Goal: Task Accomplishment & Management: Manage account settings

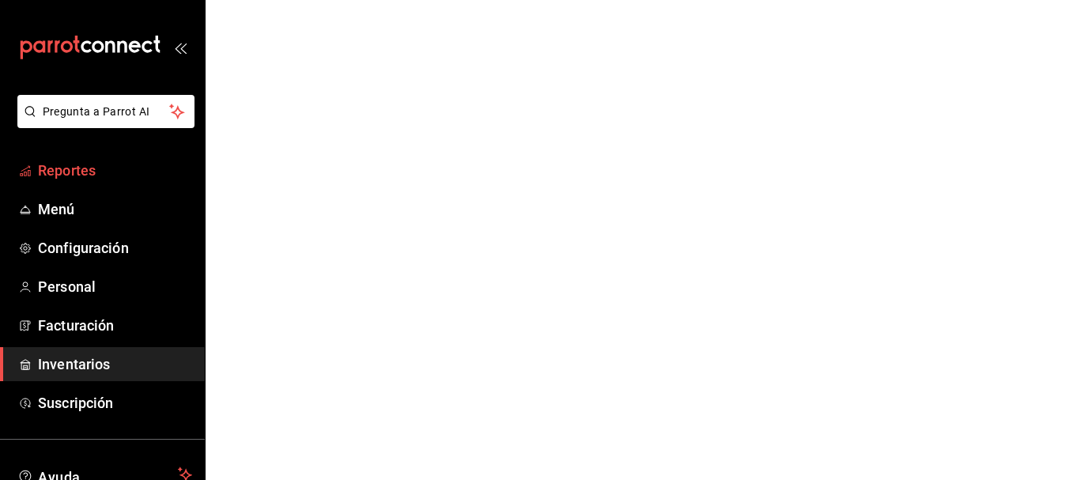
click at [96, 180] on span "Reportes" at bounding box center [115, 170] width 154 height 21
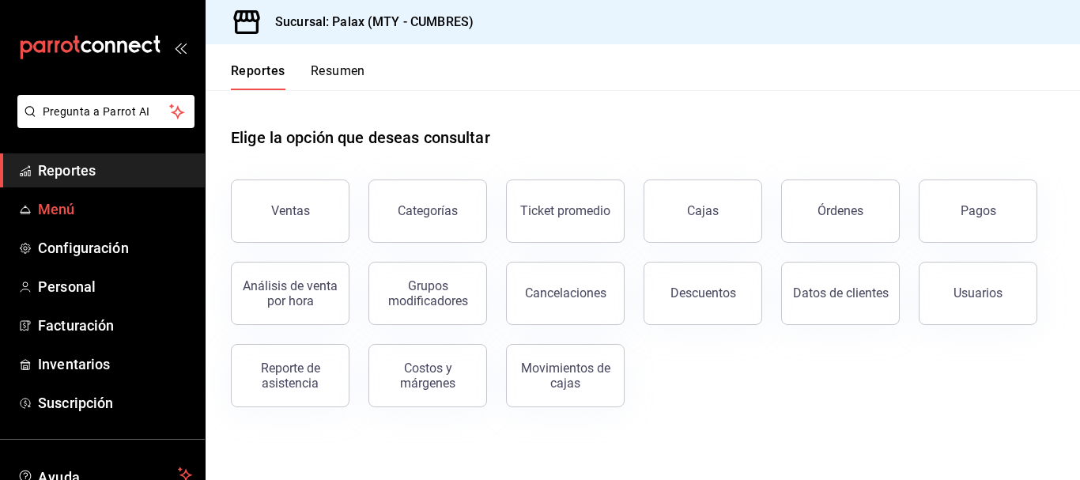
drag, startPoint x: 278, startPoint y: 213, endPoint x: 138, endPoint y: 213, distance: 140.7
click at [138, 213] on div "Pregunta a Parrot AI Reportes Menú Configuración Personal Facturación Inventari…" at bounding box center [540, 240] width 1080 height 480
click at [82, 284] on span "Personal" at bounding box center [115, 286] width 154 height 21
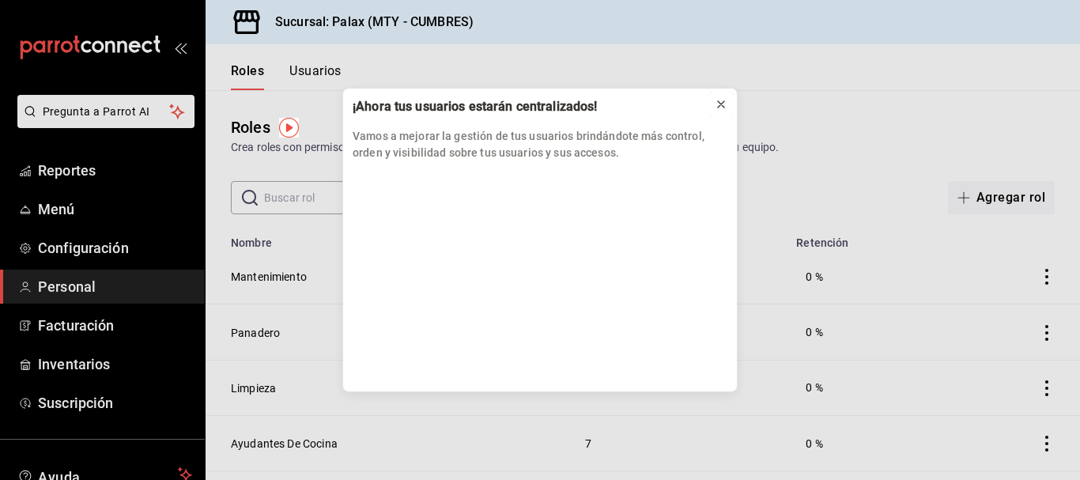
click at [724, 111] on div at bounding box center [721, 104] width 13 height 16
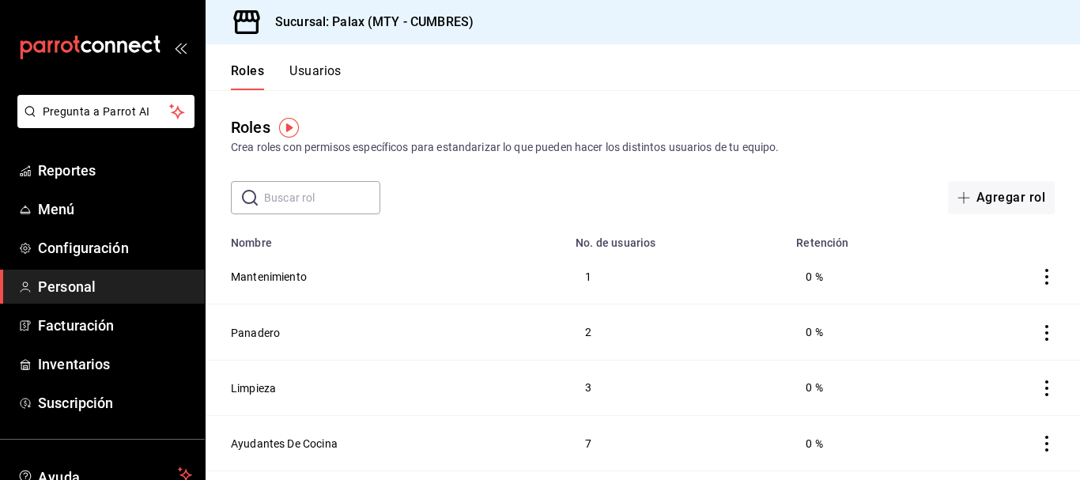
click at [311, 67] on button "Usuarios" at bounding box center [315, 76] width 52 height 27
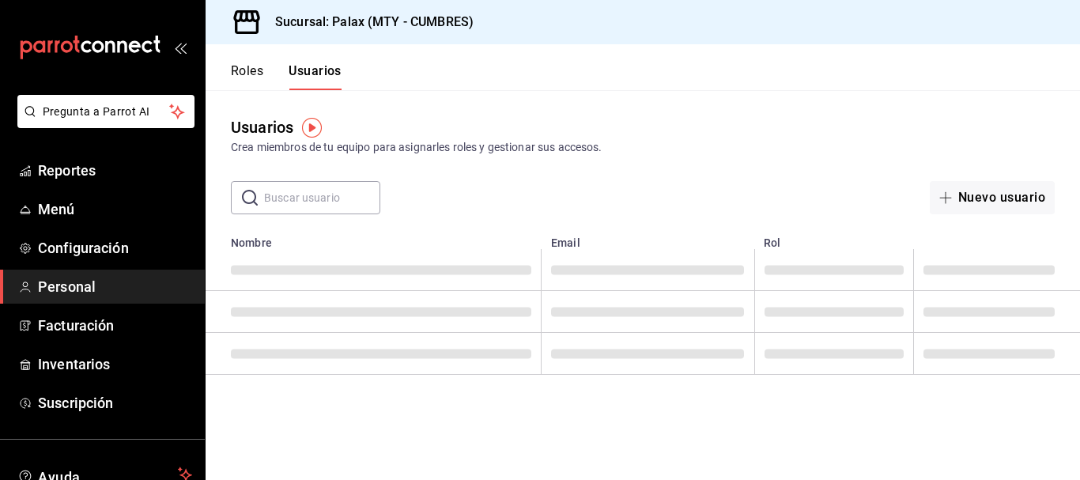
click at [326, 202] on input "text" at bounding box center [322, 198] width 116 height 32
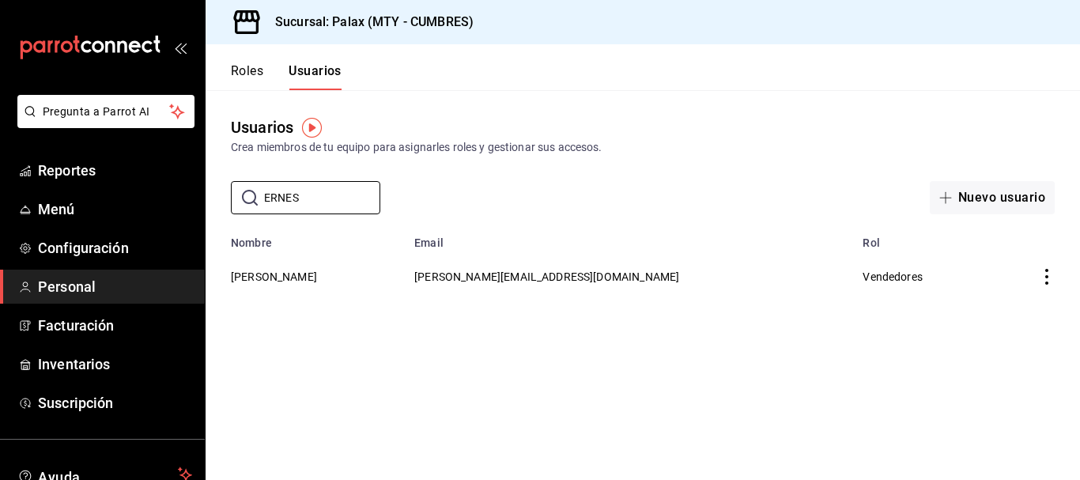
type input "ERNES"
click at [1056, 272] on td "employeesTable" at bounding box center [1034, 276] width 92 height 55
click at [1050, 274] on icon "actions" at bounding box center [1047, 277] width 16 height 16
click at [491, 275] on div at bounding box center [540, 240] width 1080 height 480
click at [269, 275] on button "[PERSON_NAME]" at bounding box center [274, 277] width 86 height 16
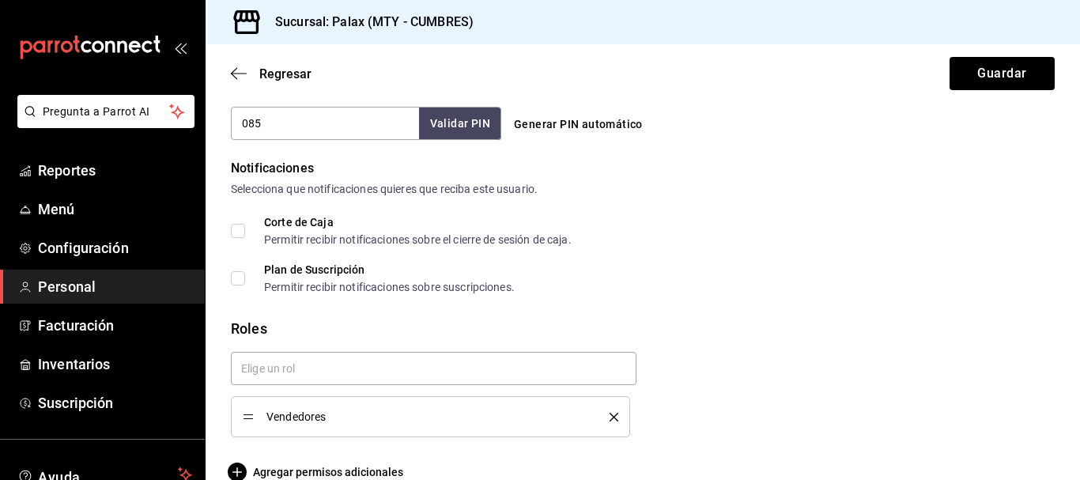
scroll to position [788, 0]
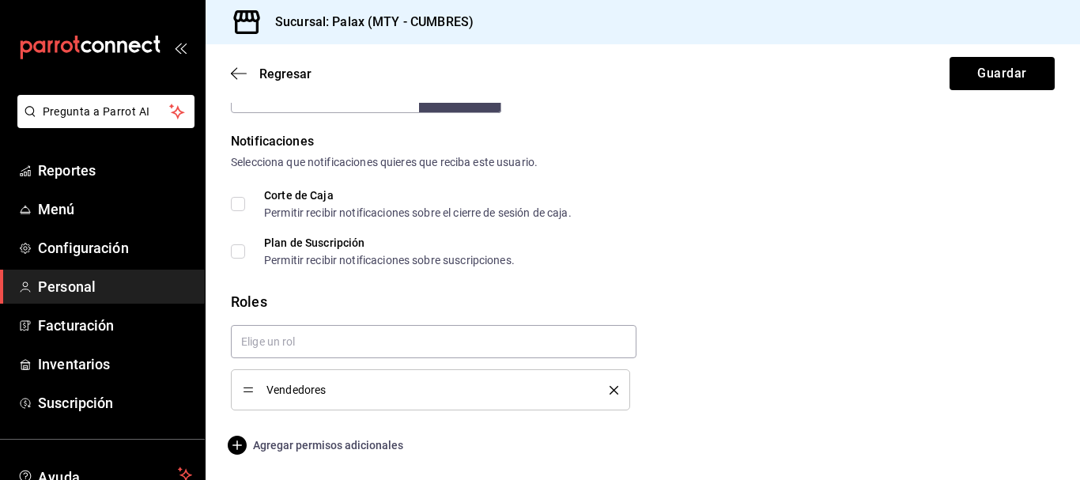
click at [270, 450] on span "Agregar permisos adicionales" at bounding box center [317, 445] width 172 height 19
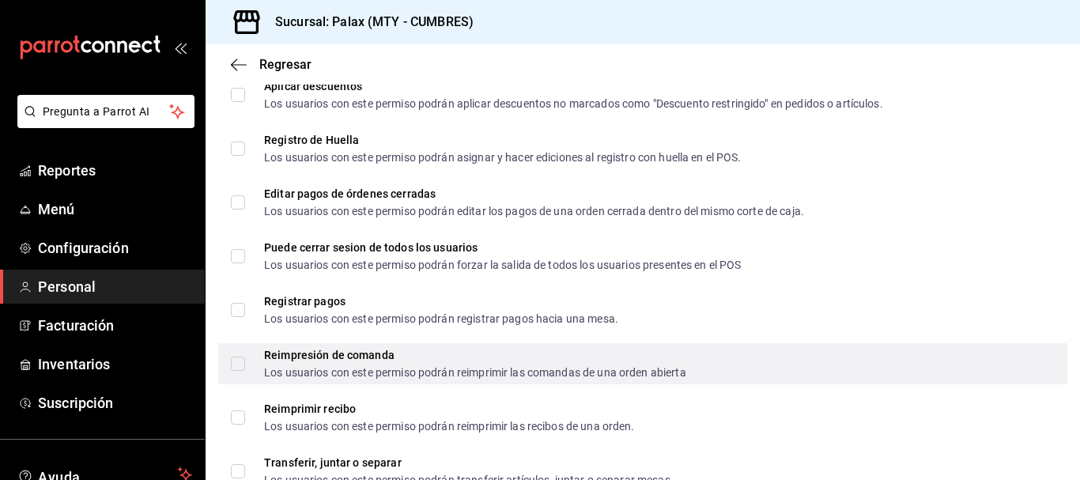
scroll to position [2053, 0]
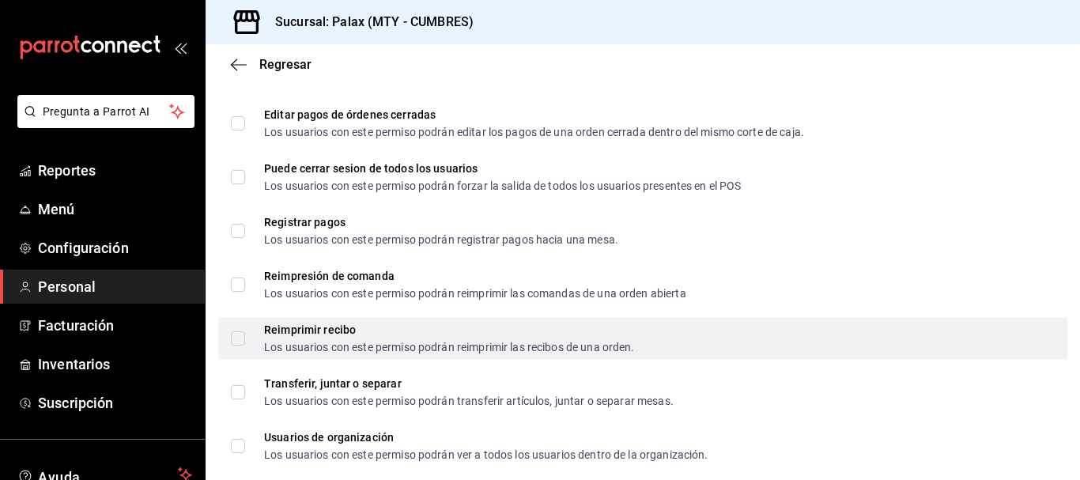
click at [238, 348] on label "Reimprimir recibo Los usuarios con este permiso podrán reimprimir las recibos d…" at bounding box center [433, 338] width 404 height 28
click at [238, 345] on input "Reimprimir recibo Los usuarios con este permiso podrán reimprimir las recibos d…" at bounding box center [238, 338] width 14 height 14
click at [237, 332] on input "Reimprimir recibo Los usuarios con este permiso podrán reimprimir las recibos d…" at bounding box center [238, 338] width 14 height 14
checkbox input "true"
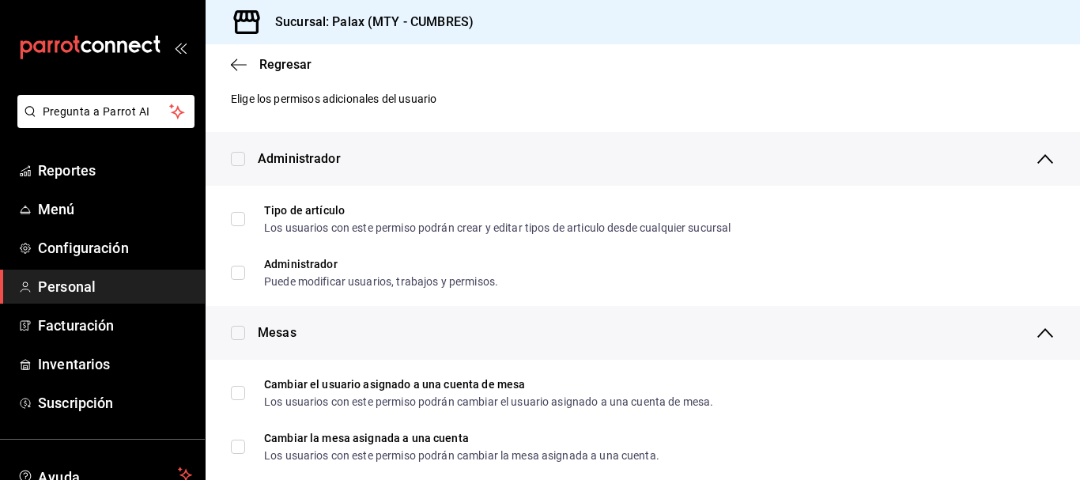
scroll to position [0, 0]
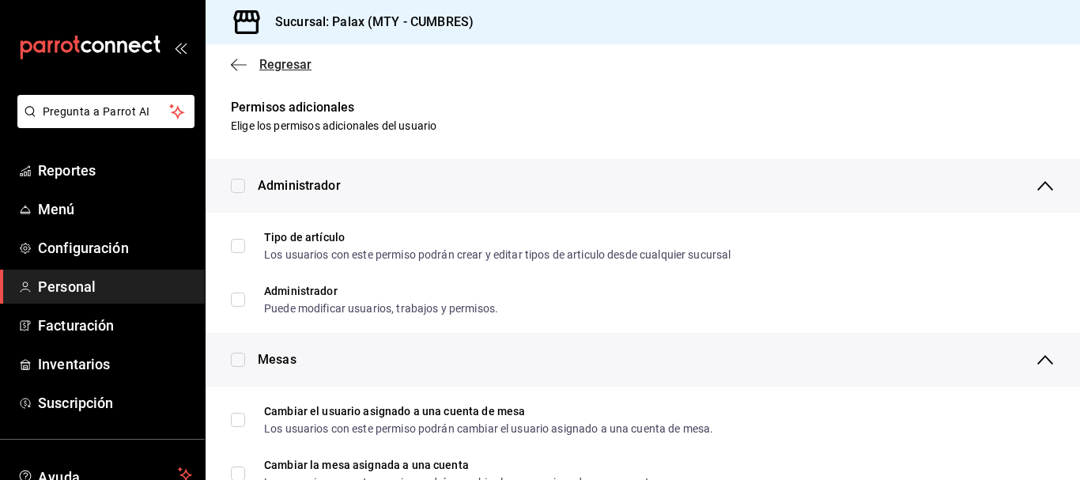
click at [244, 67] on icon "button" at bounding box center [239, 65] width 16 height 14
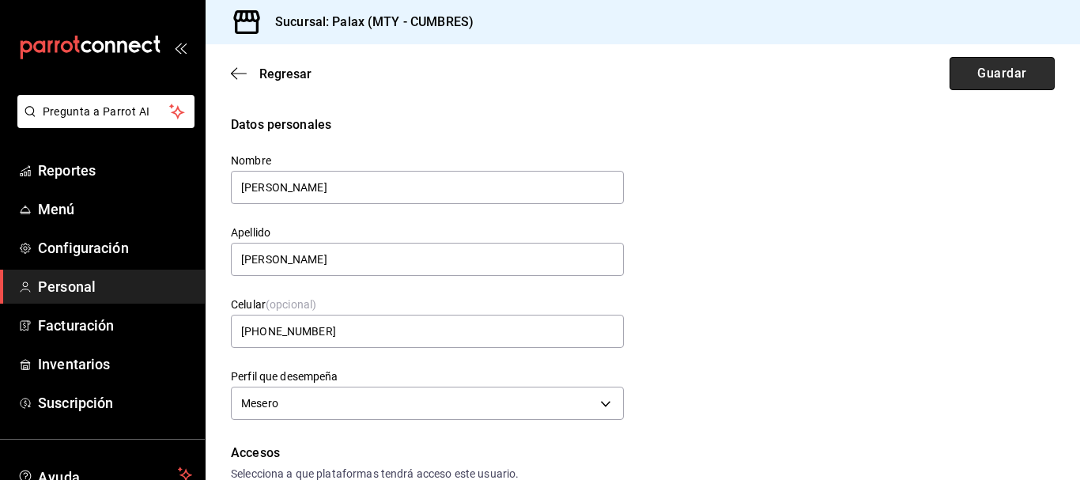
click at [1002, 86] on button "Guardar" at bounding box center [1001, 73] width 105 height 33
